Goal: Transaction & Acquisition: Purchase product/service

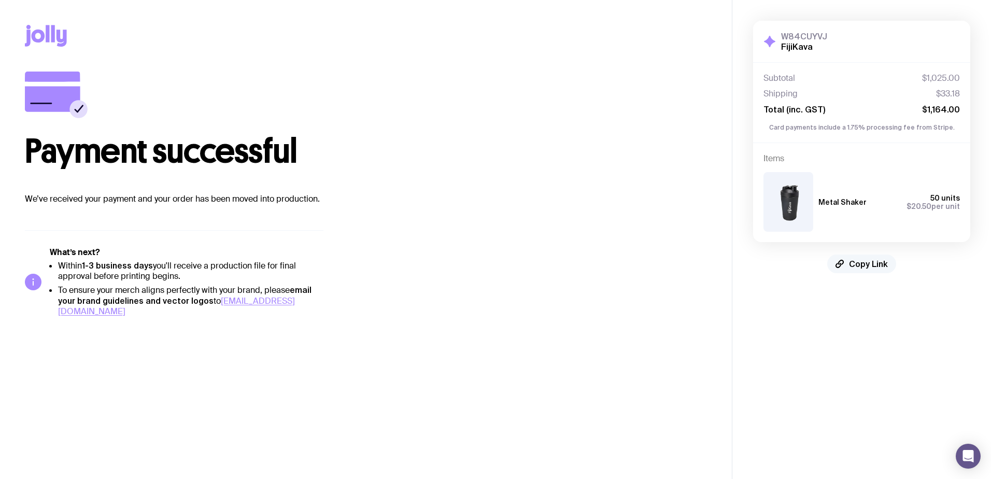
click at [853, 262] on span "Copy Link" at bounding box center [868, 264] width 39 height 10
click at [799, 32] on h3 "W84CUYVJ" at bounding box center [804, 36] width 46 height 10
copy h3 "W84CUYVJ"
